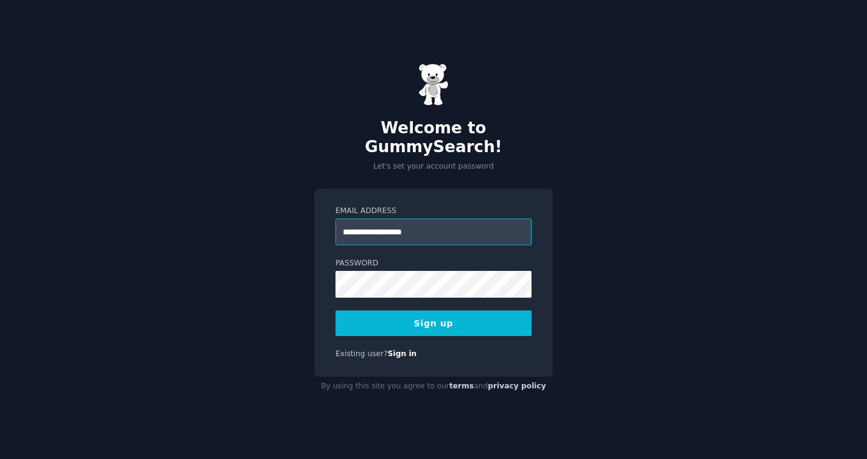
type input "**********"
click at [473, 220] on input "**********" at bounding box center [434, 232] width 196 height 27
click at [459, 311] on button "Sign up" at bounding box center [434, 324] width 196 height 26
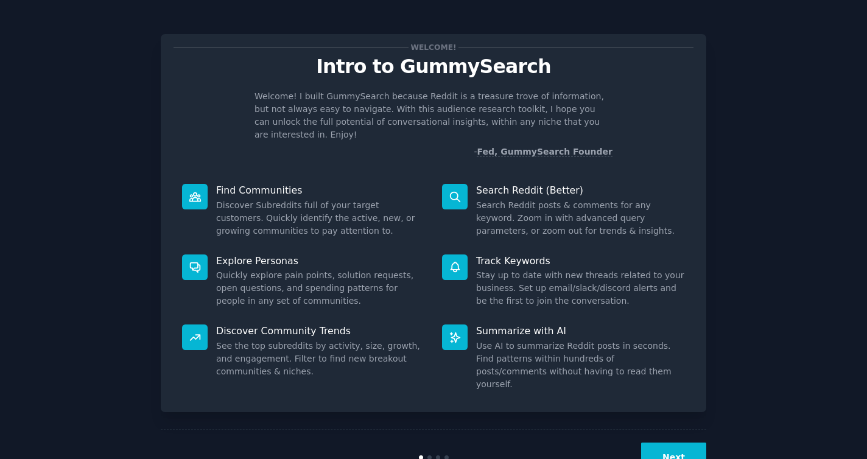
click at [687, 443] on button "Next" at bounding box center [673, 458] width 65 height 30
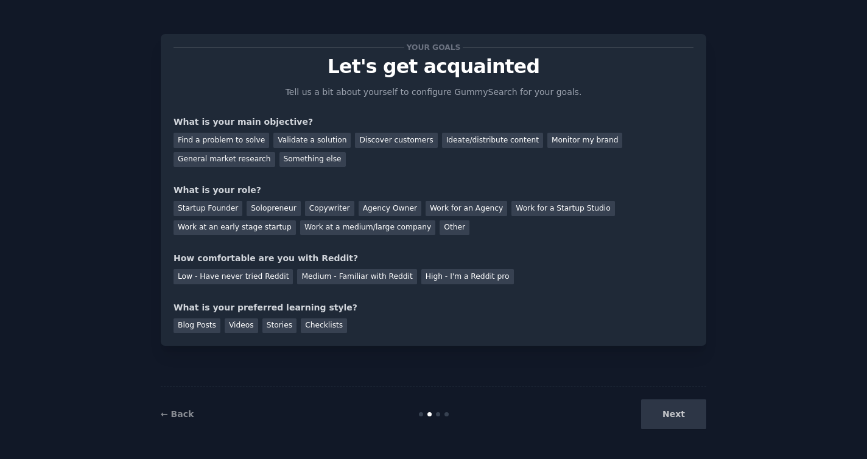
click at [687, 418] on div "Next" at bounding box center [615, 415] width 182 height 30
click at [252, 138] on div "Find a problem to solve" at bounding box center [222, 140] width 96 height 15
click at [283, 210] on div "Solopreneur" at bounding box center [274, 208] width 54 height 15
click at [428, 275] on div "High - I'm a Reddit pro" at bounding box center [467, 276] width 93 height 15
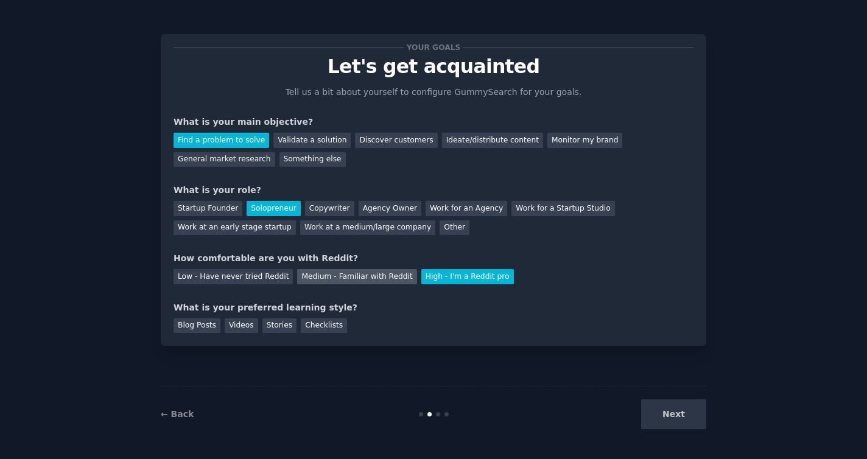
click at [367, 279] on div "Medium - Familiar with Reddit" at bounding box center [356, 276] width 119 height 15
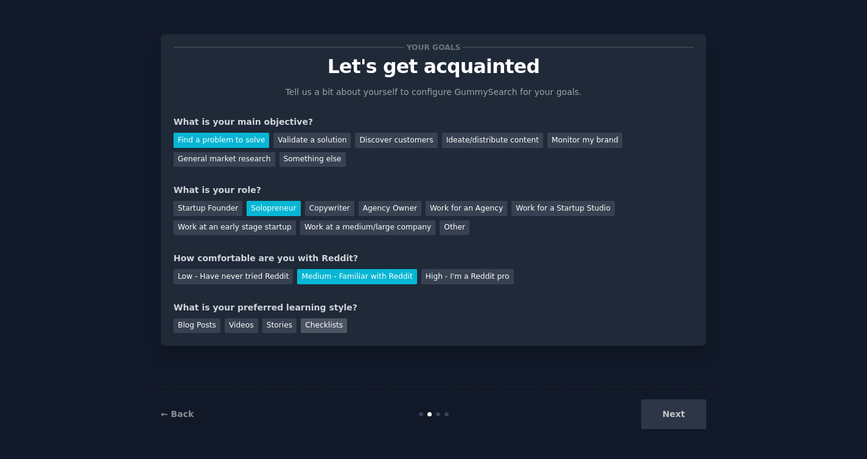
click at [309, 325] on div "Checklists" at bounding box center [324, 326] width 46 height 15
click at [677, 408] on button "Next" at bounding box center [673, 415] width 65 height 30
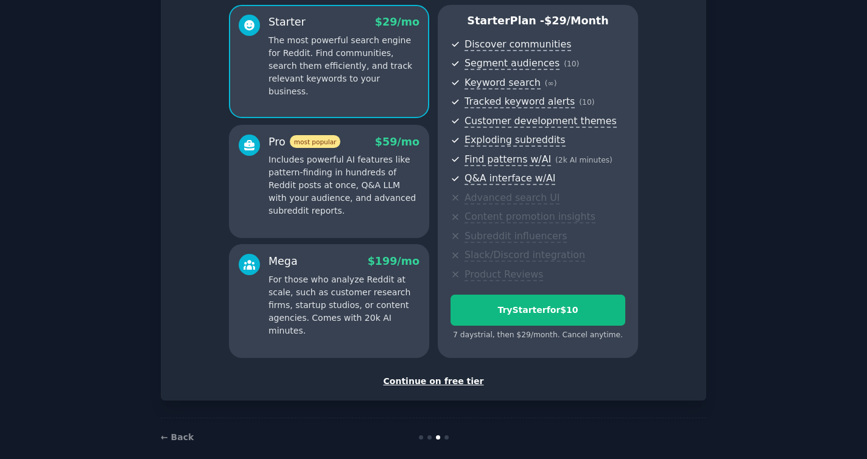
scroll to position [118, 0]
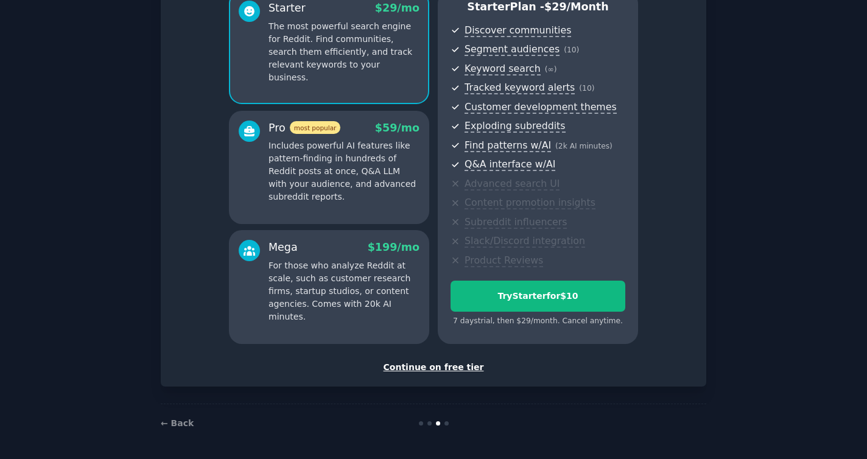
click at [468, 369] on div "Continue on free tier" at bounding box center [434, 367] width 520 height 13
